Goal: Information Seeking & Learning: Learn about a topic

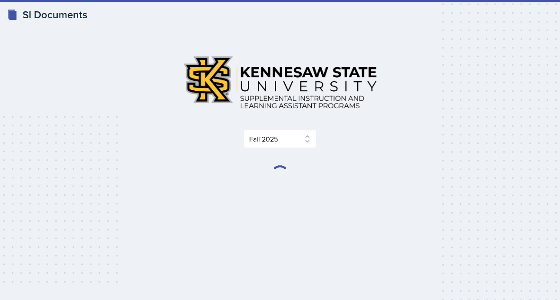
select select "2bed604d-1099-4043-b1bc-2365e8740244"
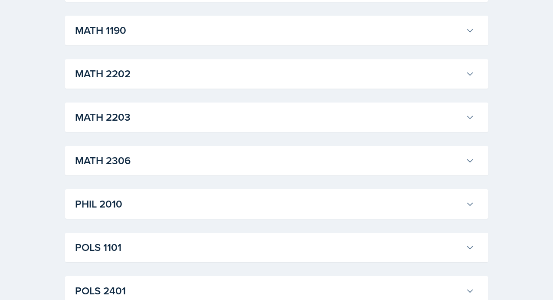
scroll to position [1041, 0]
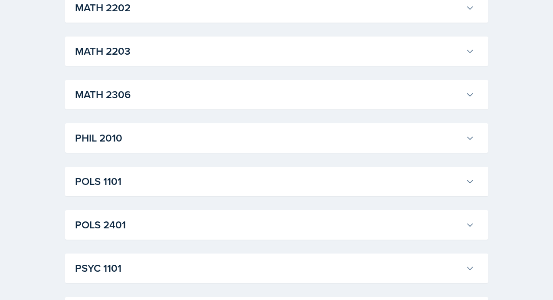
click at [99, 185] on h3 "POLS 1101" at bounding box center [268, 182] width 387 height 16
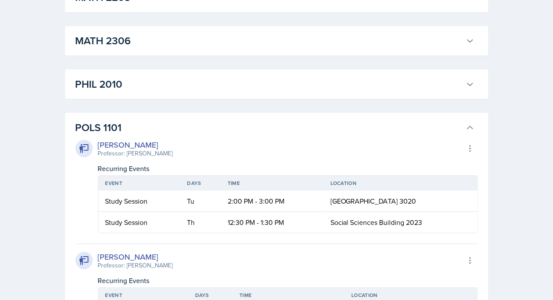
scroll to position [1084, 0]
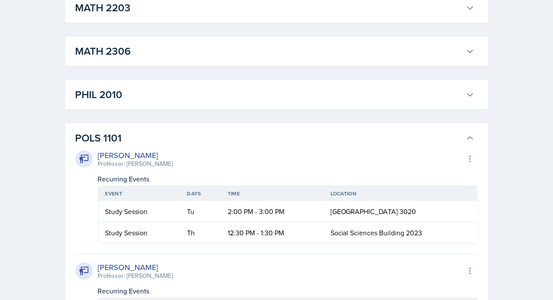
click at [467, 134] on icon at bounding box center [470, 138] width 9 height 9
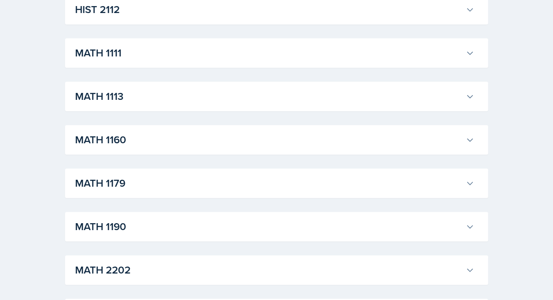
scroll to position [774, 0]
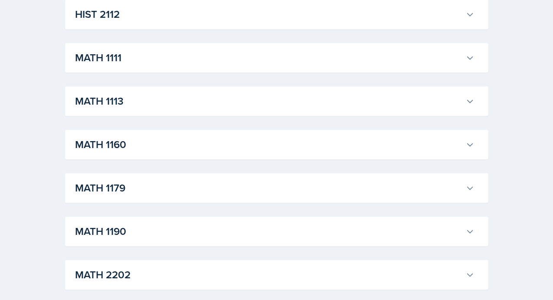
click at [105, 99] on h3 "MATH 1113" at bounding box center [268, 101] width 387 height 16
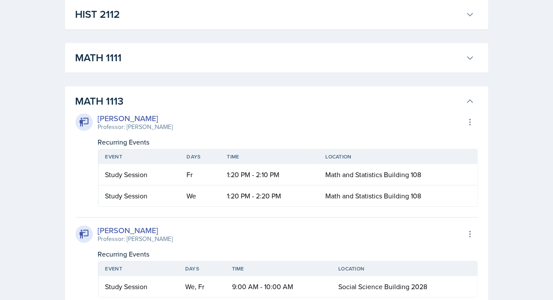
click at [105, 99] on h3 "MATH 1113" at bounding box center [268, 101] width 387 height 16
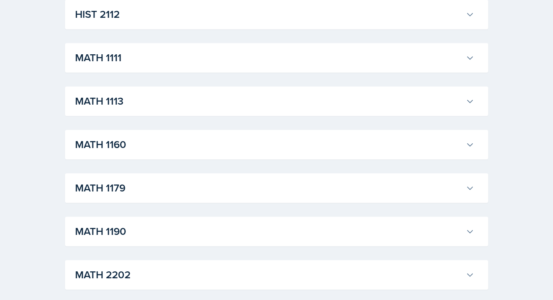
click at [107, 97] on h3 "MATH 1113" at bounding box center [268, 101] width 387 height 16
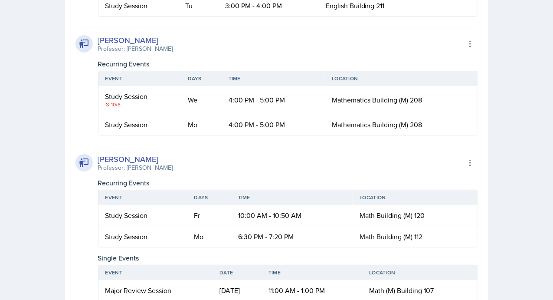
scroll to position [1338, 0]
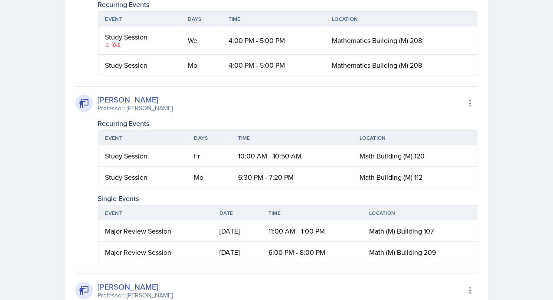
click at [82, 101] on icon at bounding box center [84, 103] width 10 height 10
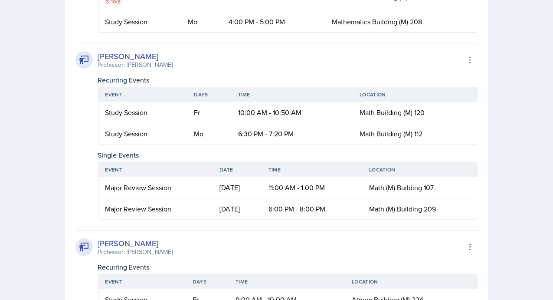
drag, startPoint x: 110, startPoint y: 184, endPoint x: 460, endPoint y: 177, distance: 350.1
click at [460, 177] on tr "Major Review Session [DATE] 11:00 AM - 1:00 PM Math (M) Building 107" at bounding box center [287, 187] width 379 height 21
click at [74, 189] on div "MATH 1113 [PERSON_NAME] Professor: [PERSON_NAME] Export to Google Calendar Recu…" at bounding box center [276, 26] width 423 height 1094
drag, startPoint x: 109, startPoint y: 181, endPoint x: 456, endPoint y: 180, distance: 347.0
click at [456, 180] on tr "Major Review Session [DATE] 11:00 AM - 1:00 PM Math (M) Building 107" at bounding box center [287, 187] width 379 height 21
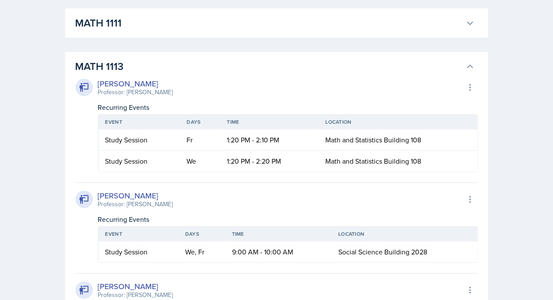
scroll to position [688, 0]
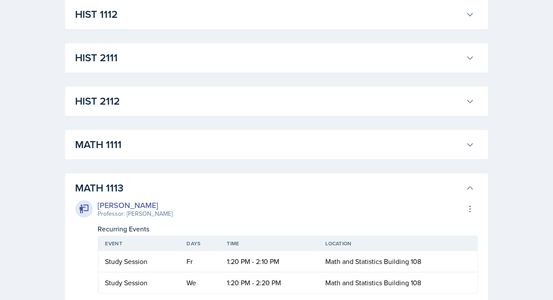
drag, startPoint x: 464, startPoint y: 186, endPoint x: 448, endPoint y: 172, distance: 21.2
click at [466, 186] on icon at bounding box center [470, 187] width 9 height 9
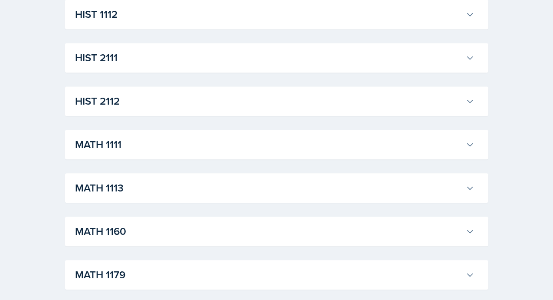
click at [470, 141] on icon at bounding box center [470, 144] width 9 height 9
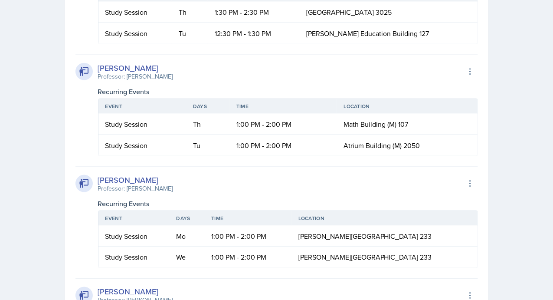
scroll to position [1685, 0]
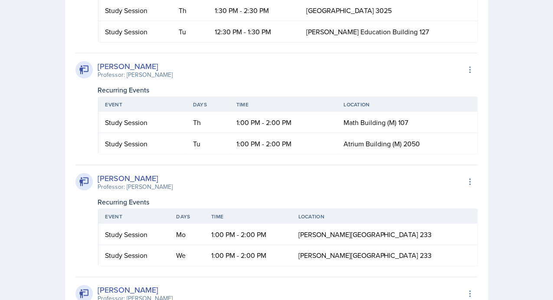
drag, startPoint x: 90, startPoint y: 92, endPoint x: 451, endPoint y: 154, distance: 366.0
click at [69, 160] on div "MATH 1111 [PERSON_NAME] Professor: [PERSON_NAME] Export to Google Calendar Recu…" at bounding box center [276, 93] width 423 height 1923
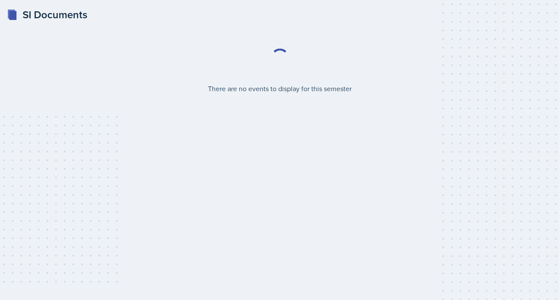
select select "2bed604d-1099-4043-b1bc-2365e8740244"
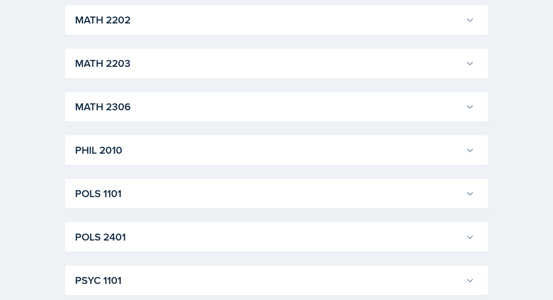
scroll to position [1041, 0]
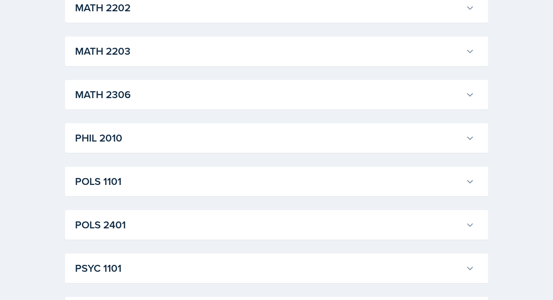
click at [106, 180] on h3 "POLS 1101" at bounding box center [268, 182] width 387 height 16
click at [113, 47] on h3 "MATH 1111" at bounding box center [268, 51] width 387 height 16
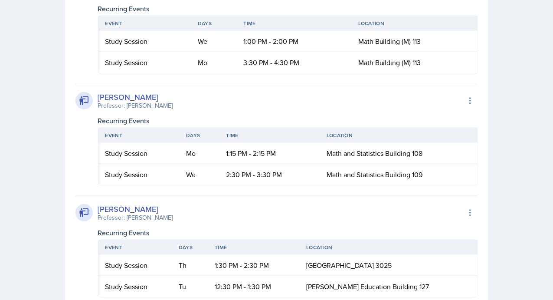
scroll to position [1431, 0]
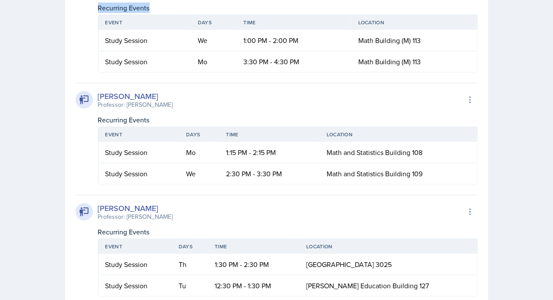
drag, startPoint x: 84, startPoint y: 153, endPoint x: 99, endPoint y: 201, distance: 50.9
click at [99, 72] on div "Jonathan Velasquez Professor: Victor Glasgo Export to Google Calendar Recurring…" at bounding box center [276, 22] width 403 height 102
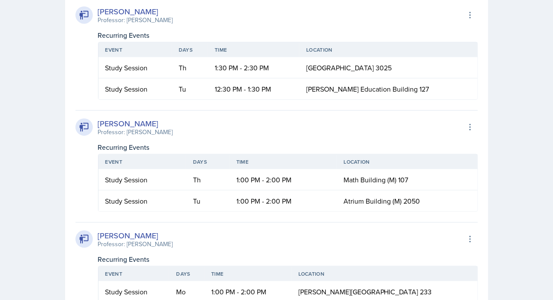
scroll to position [1648, 0]
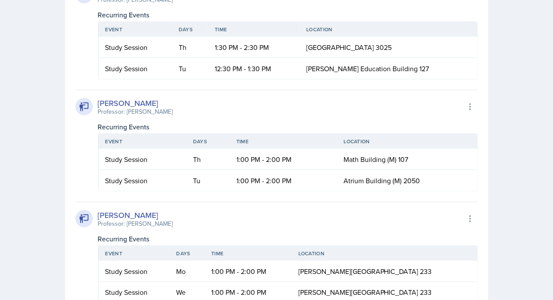
click at [110, 4] on div "Professor: [PERSON_NAME]" at bounding box center [135, -1] width 75 height 9
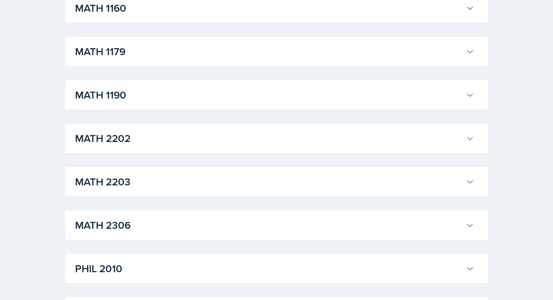
scroll to position [2819, 0]
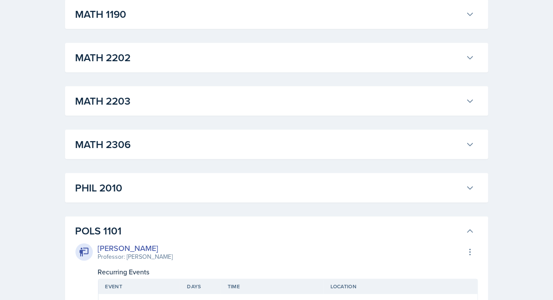
scroll to position [2950, 0]
